Goal: Check status

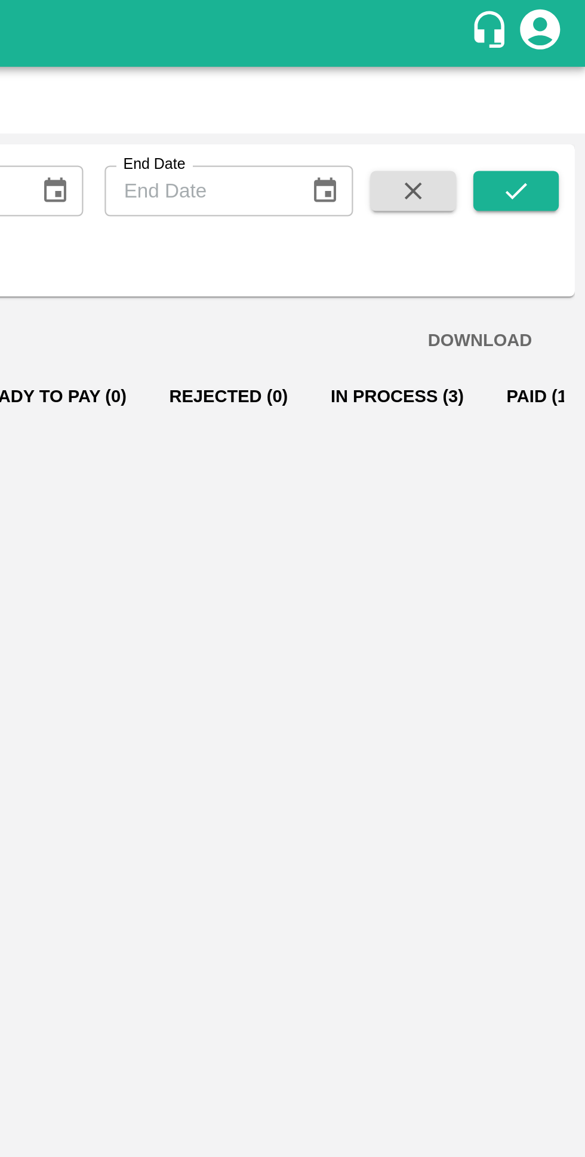
click at [488, 174] on button "In Process (3)" at bounding box center [500, 177] width 79 height 29
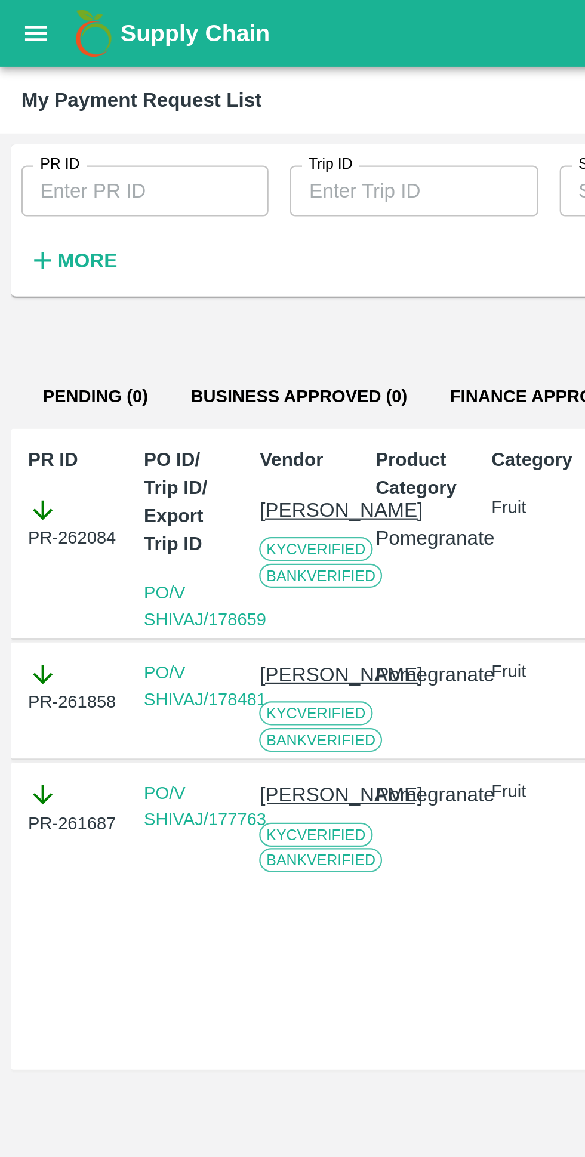
scroll to position [0, 8]
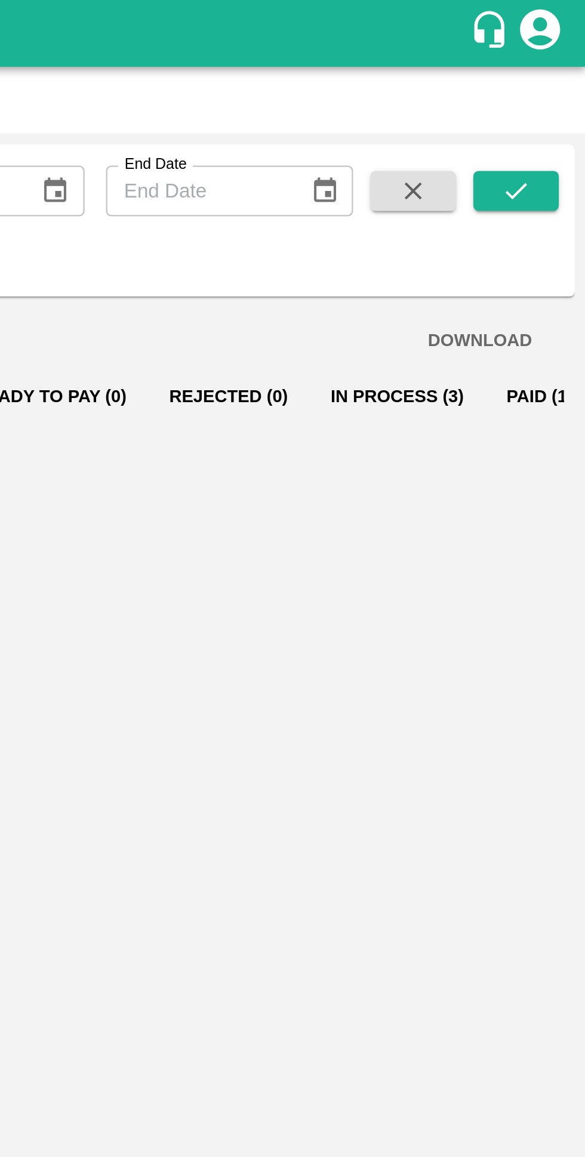
click at [467, 169] on button "In Process (3)" at bounding box center [500, 177] width 79 height 29
